Goal: Task Accomplishment & Management: Use online tool/utility

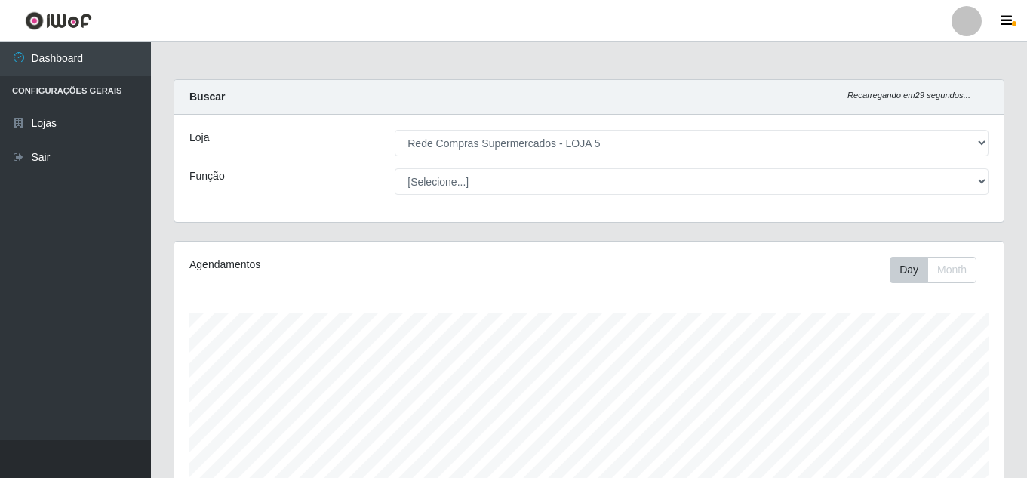
select select "397"
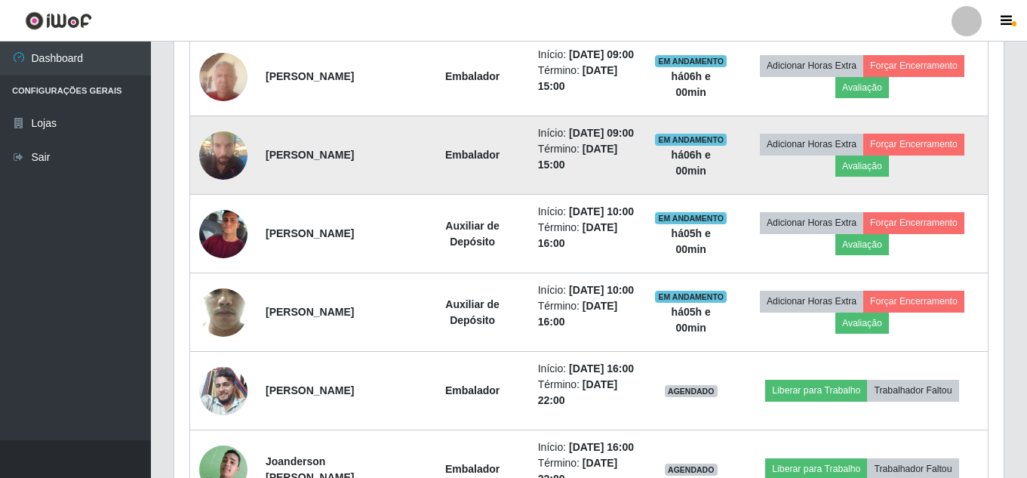
scroll to position [784, 0]
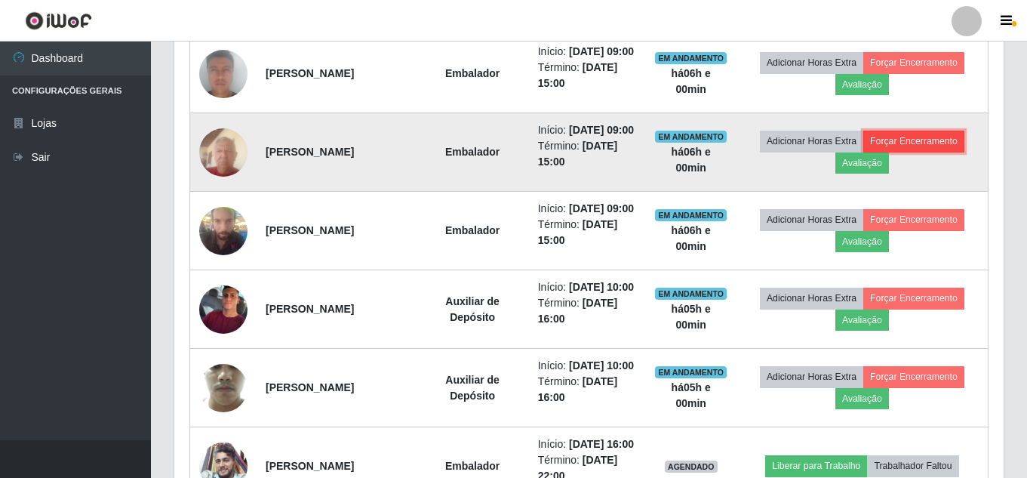
click at [954, 152] on button "Forçar Encerramento" at bounding box center [913, 141] width 101 height 21
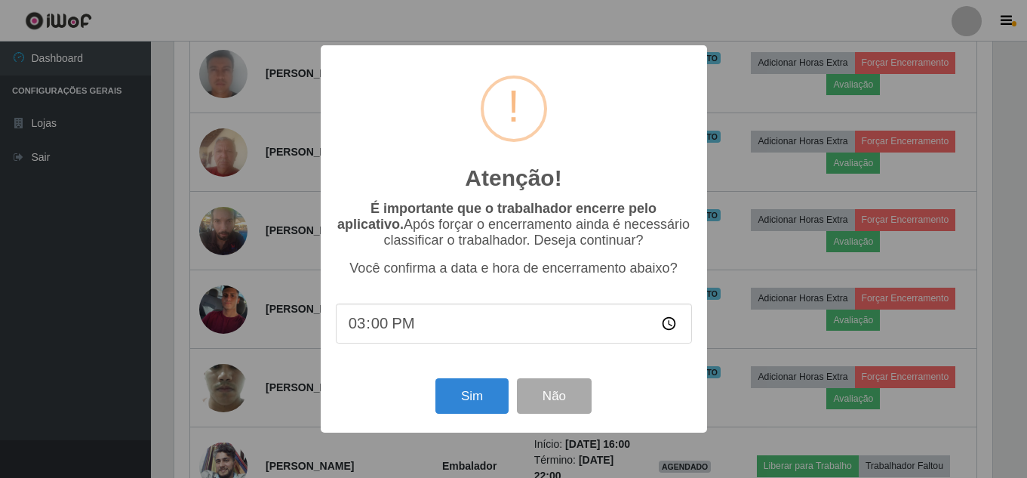
scroll to position [313, 822]
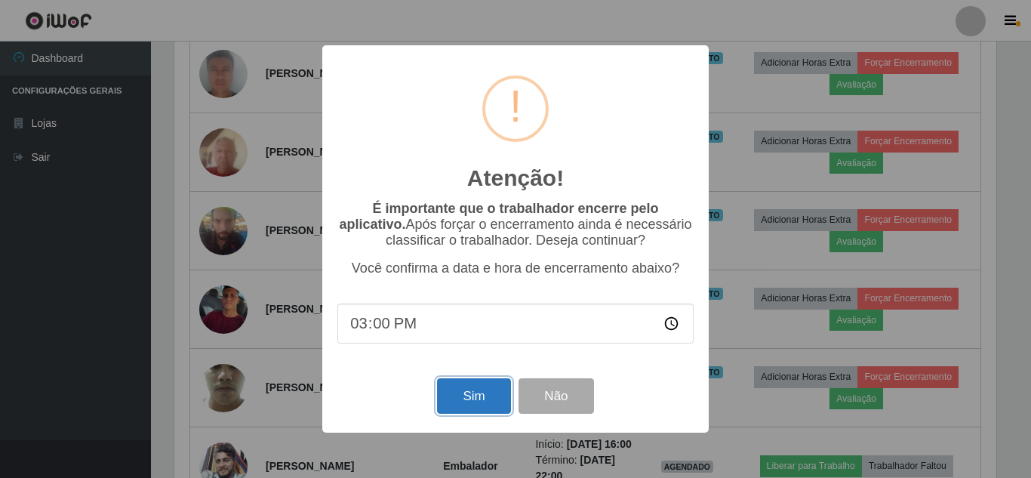
click at [497, 399] on button "Sim" at bounding box center [473, 395] width 73 height 35
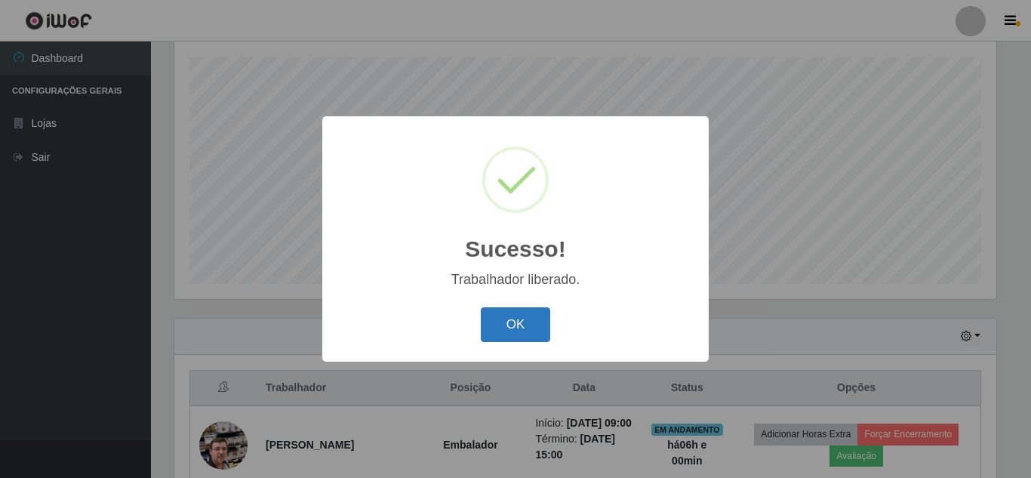
click at [526, 314] on button "OK" at bounding box center [516, 324] width 70 height 35
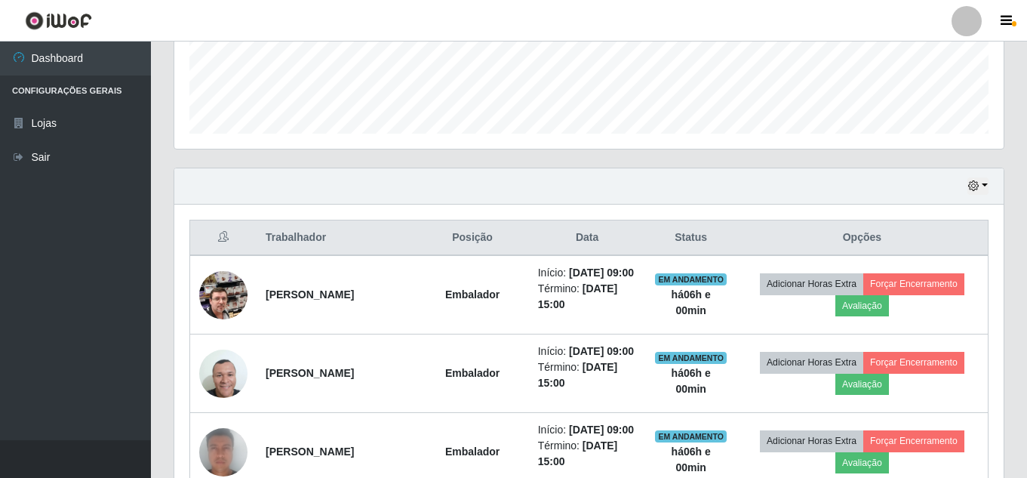
scroll to position [407, 0]
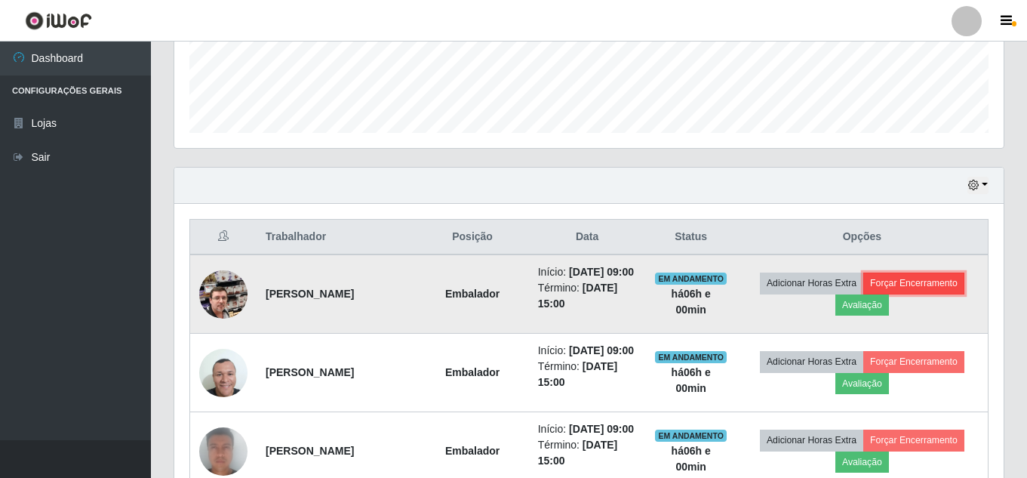
click at [938, 294] on button "Forçar Encerramento" at bounding box center [913, 282] width 101 height 21
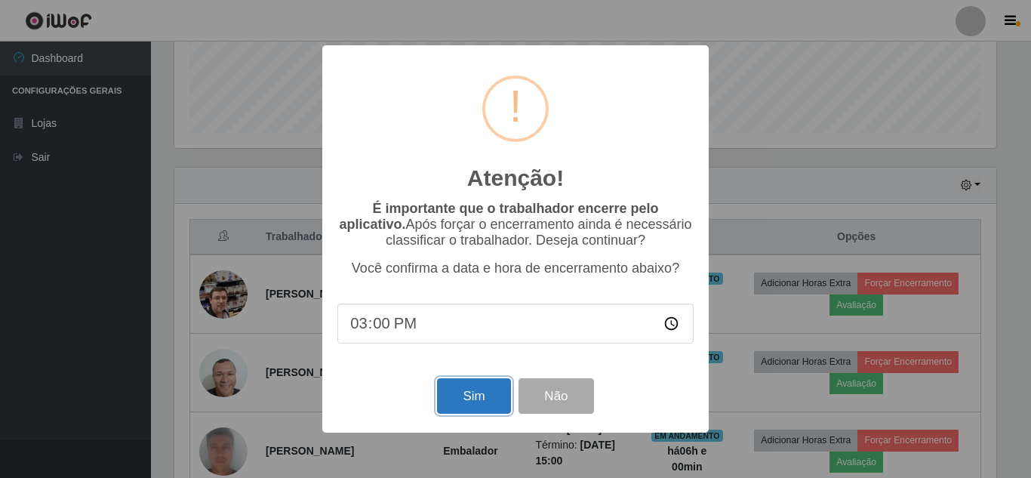
click at [471, 401] on button "Sim" at bounding box center [473, 395] width 73 height 35
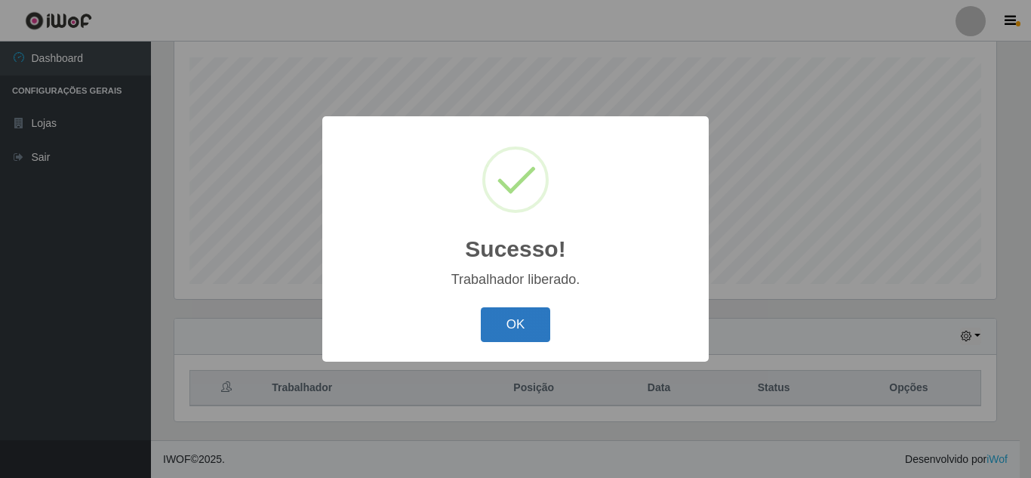
click at [518, 324] on button "OK" at bounding box center [516, 324] width 70 height 35
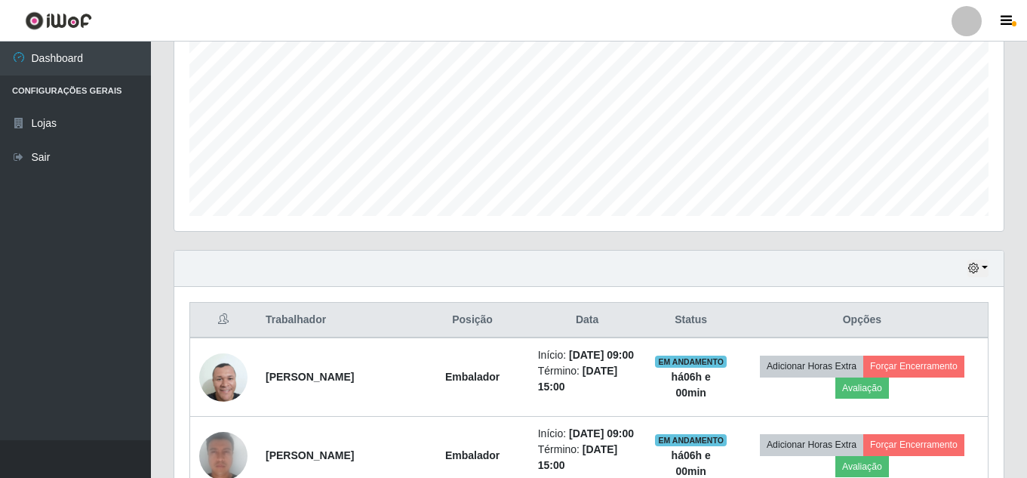
scroll to position [407, 0]
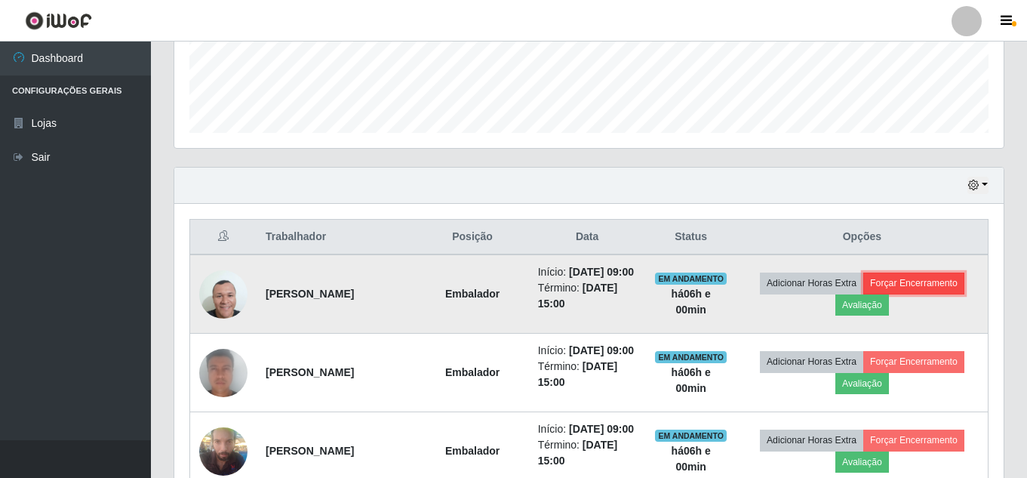
click at [947, 292] on button "Forçar Encerramento" at bounding box center [913, 282] width 101 height 21
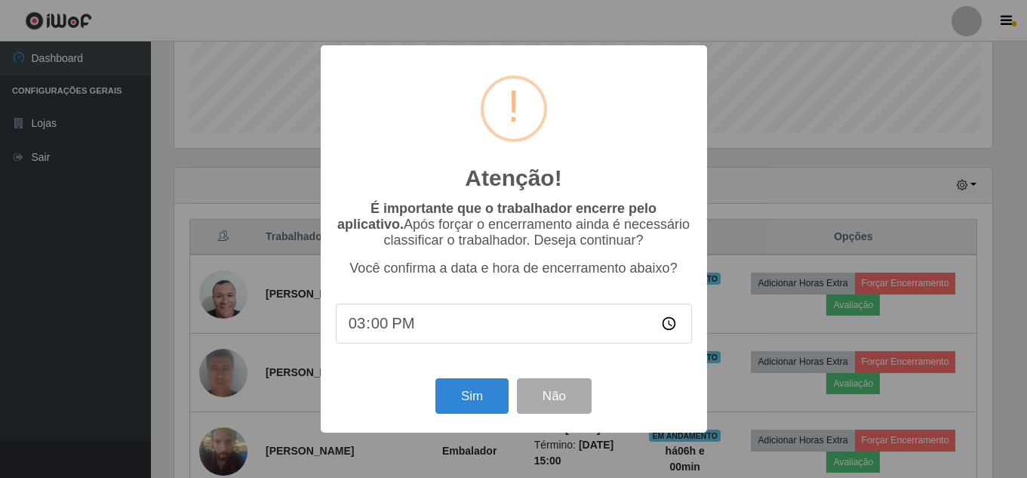
scroll to position [313, 822]
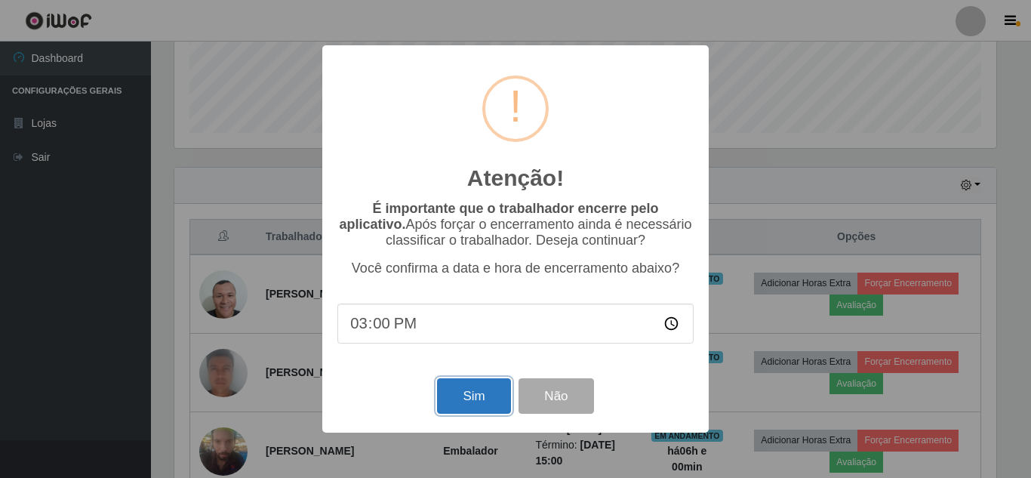
click at [469, 399] on button "Sim" at bounding box center [473, 395] width 73 height 35
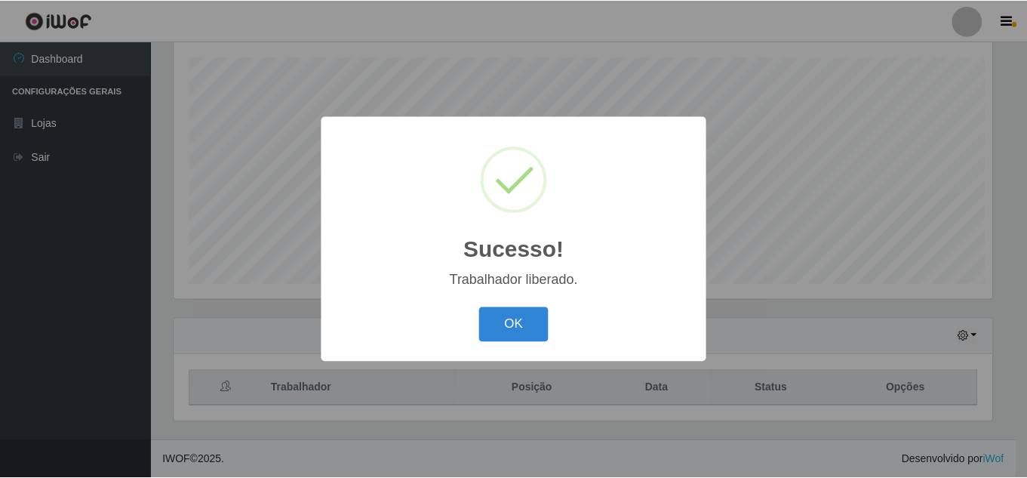
scroll to position [0, 0]
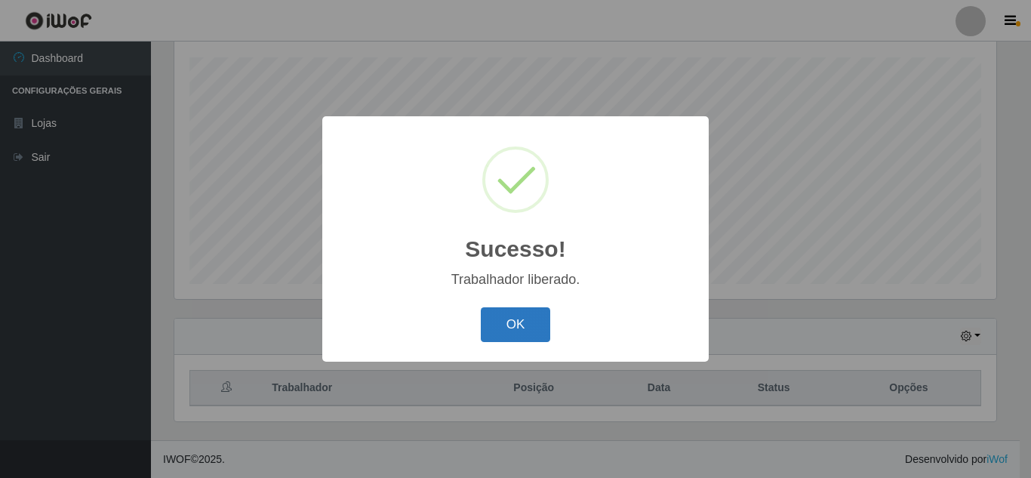
click at [530, 321] on button "OK" at bounding box center [516, 324] width 70 height 35
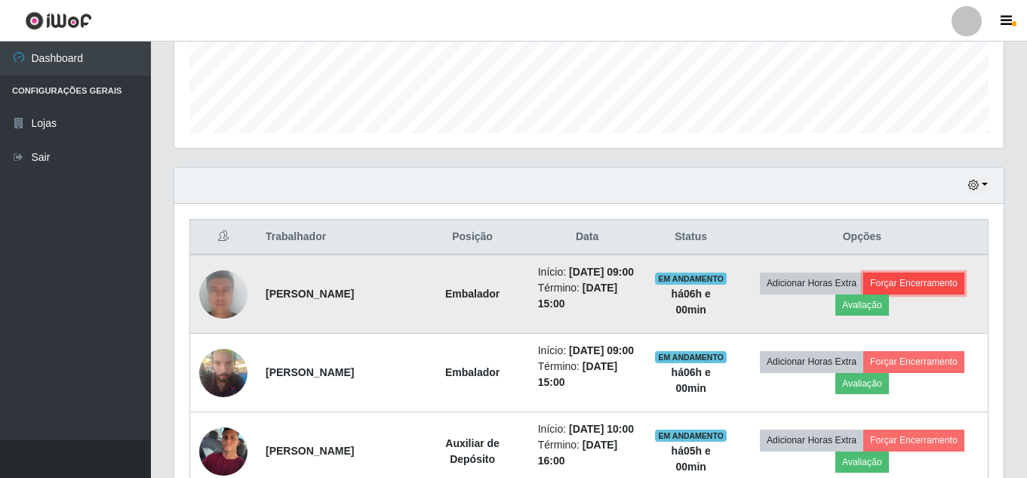
click at [920, 290] on button "Forçar Encerramento" at bounding box center [913, 282] width 101 height 21
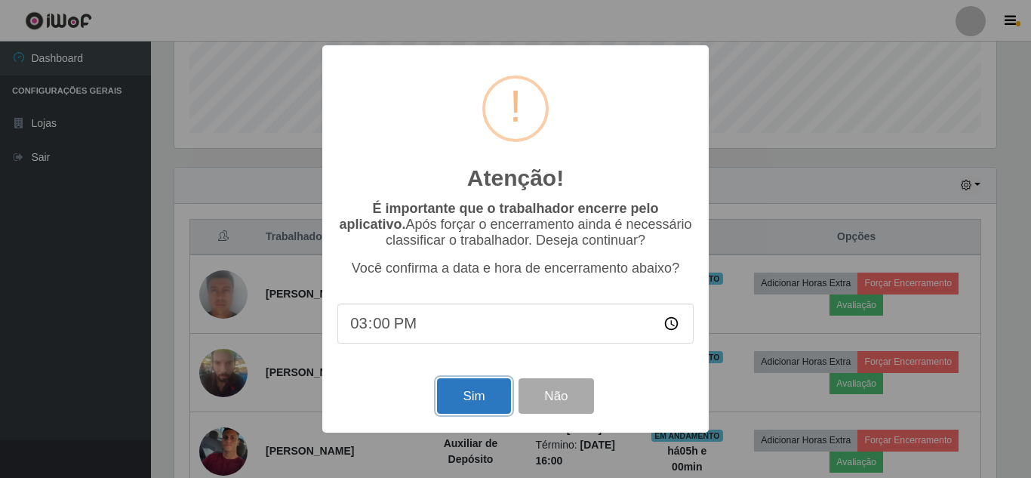
click at [460, 393] on button "Sim" at bounding box center [473, 395] width 73 height 35
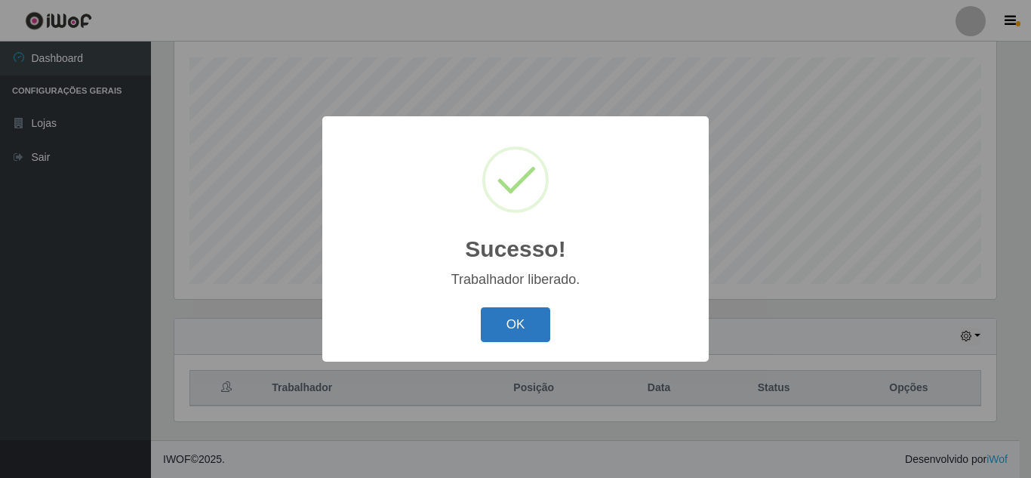
click at [493, 328] on button "OK" at bounding box center [516, 324] width 70 height 35
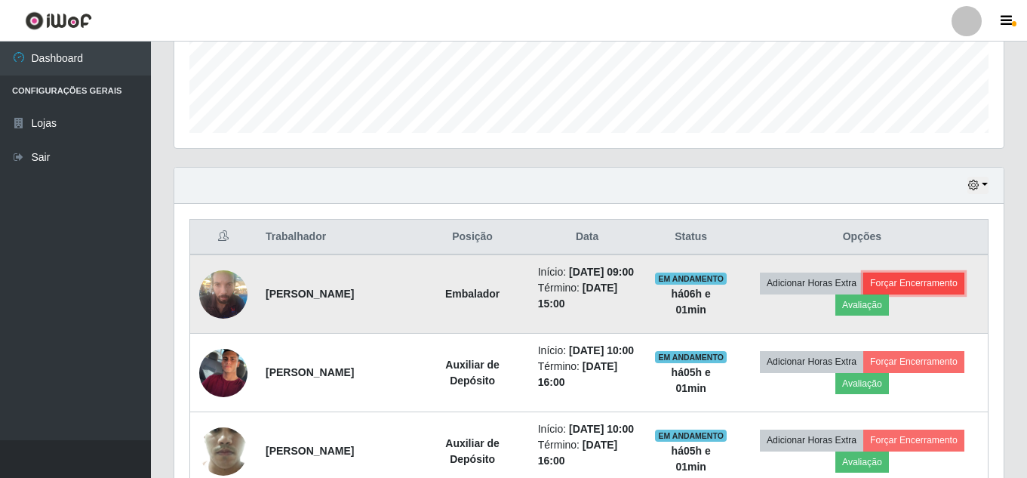
click at [934, 294] on button "Forçar Encerramento" at bounding box center [913, 282] width 101 height 21
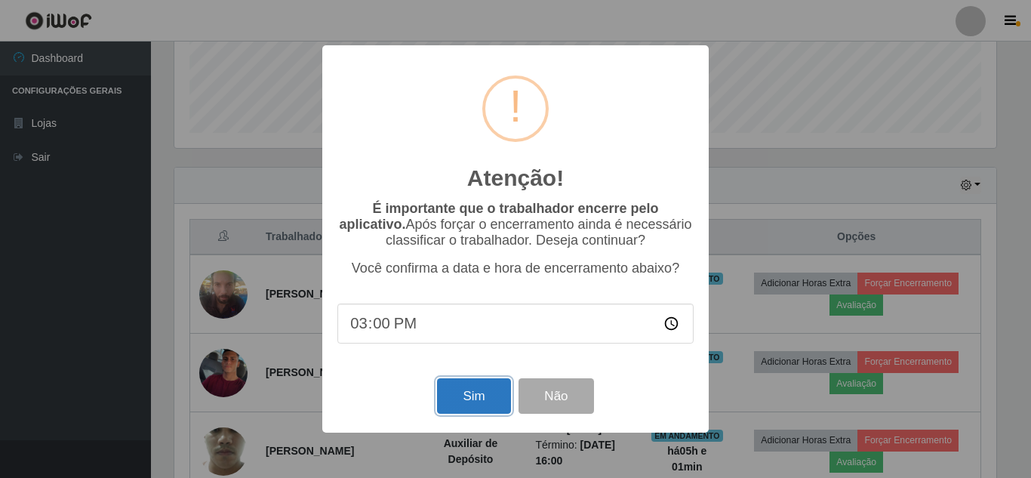
click at [452, 390] on button "Sim" at bounding box center [473, 395] width 73 height 35
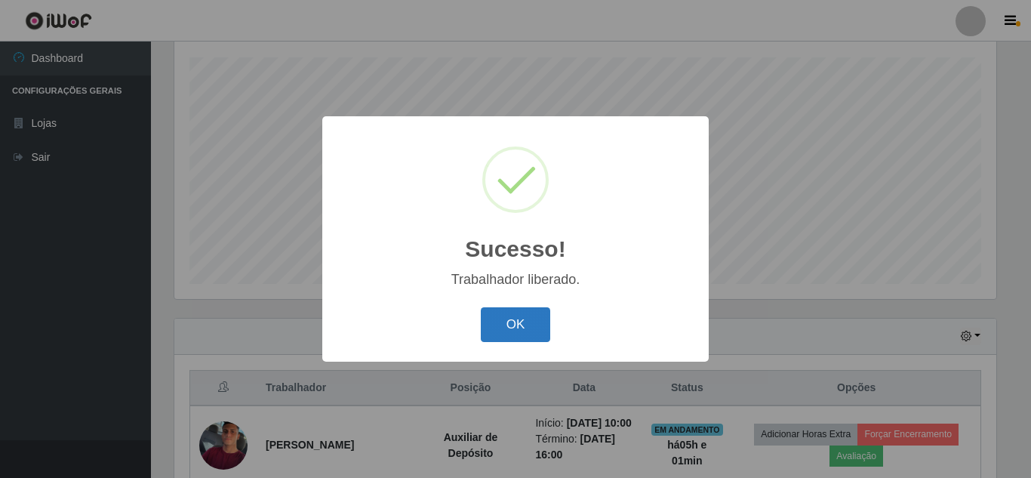
click at [508, 326] on button "OK" at bounding box center [516, 324] width 70 height 35
